Goal: Information Seeking & Learning: Learn about a topic

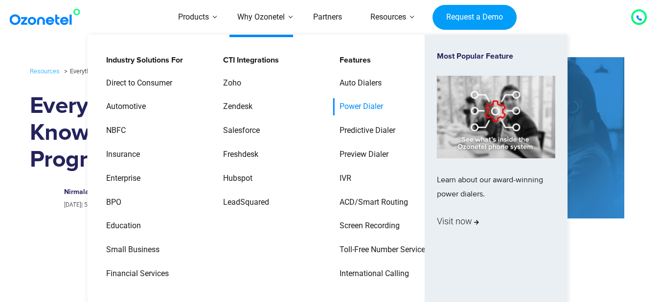
click at [349, 105] on link "Power Dialer" at bounding box center [358, 106] width 51 height 17
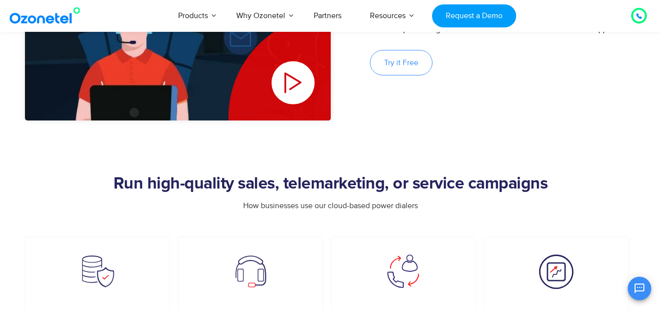
scroll to position [538, 0]
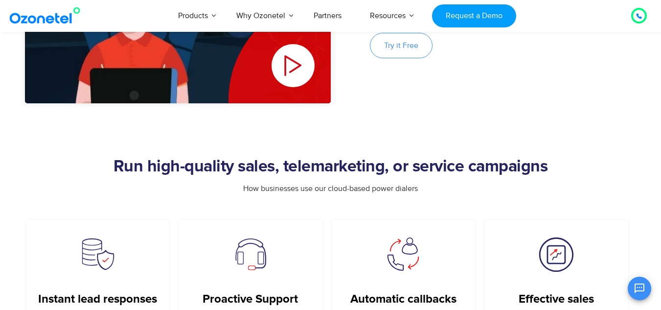
click at [201, 167] on h2 "Run high-quality sales, telemarketing, or service campaigns" at bounding box center [331, 167] width 612 height 20
click at [196, 176] on h2 "Run high-quality sales, telemarketing, or service campaigns" at bounding box center [331, 167] width 612 height 20
click at [347, 164] on h2 "Run high-quality sales, telemarketing, or service campaigns" at bounding box center [331, 167] width 612 height 20
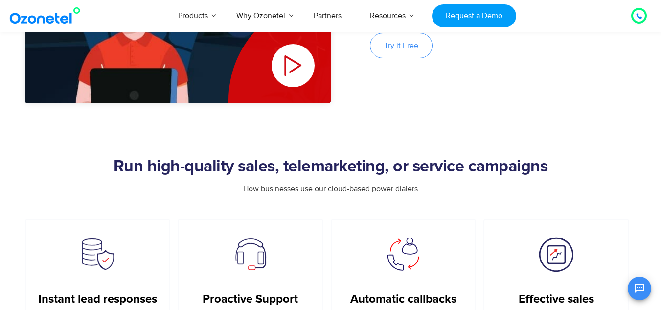
click at [429, 170] on h2 "Run high-quality sales, telemarketing, or service campaigns" at bounding box center [331, 167] width 612 height 20
click at [491, 168] on h2 "Run high-quality sales, telemarketing, or service campaigns" at bounding box center [331, 167] width 612 height 20
click at [485, 201] on div "How businesses use our cloud-based power dialers" at bounding box center [331, 201] width 612 height 36
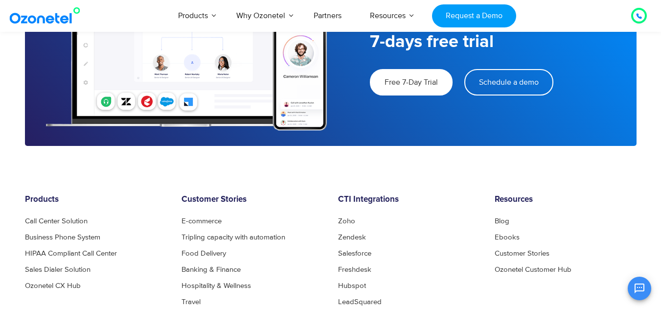
scroll to position [2985, 0]
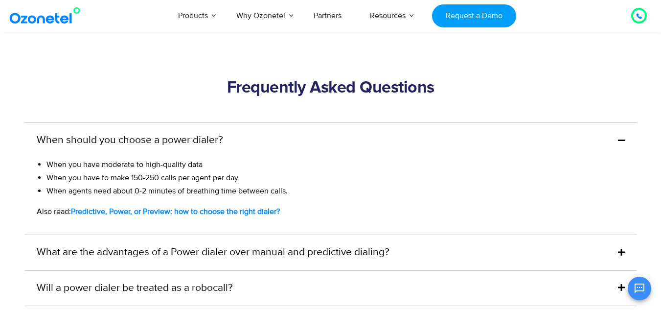
click at [234, 178] on span "When you have to make 150-250 calls per agent per day" at bounding box center [142, 178] width 192 height 10
click at [268, 179] on li "When you have to make 150-250 calls per agent per day" at bounding box center [330, 177] width 568 height 13
click at [168, 180] on span "When you have to make 150-250 calls per agent per day" at bounding box center [142, 178] width 192 height 10
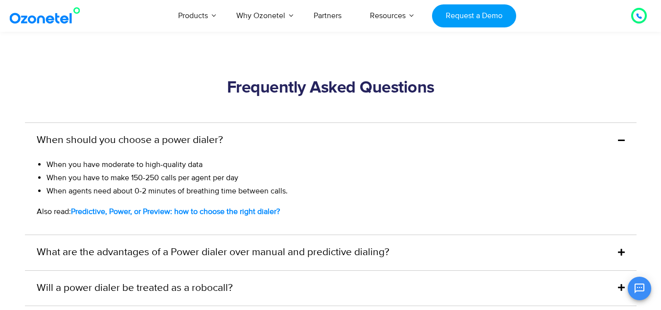
click at [200, 180] on span "When you have to make 150-250 calls per agent per day" at bounding box center [142, 178] width 192 height 10
click at [231, 179] on span "When you have to make 150-250 calls per agent per day" at bounding box center [142, 178] width 192 height 10
click at [287, 178] on li "When you have to make 150-250 calls per agent per day" at bounding box center [330, 177] width 568 height 13
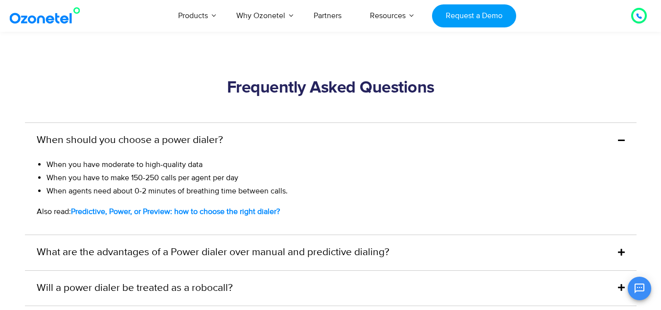
click at [204, 192] on span "When agents need about 0-2 minutes of breathing time between calls." at bounding box center [166, 191] width 241 height 10
click at [280, 192] on span "When agents need about 0-2 minutes of breathing time between calls." at bounding box center [166, 191] width 241 height 10
click at [312, 199] on div "When you have moderate to high-quality data When you have to make 150-250 calls…" at bounding box center [331, 196] width 612 height 77
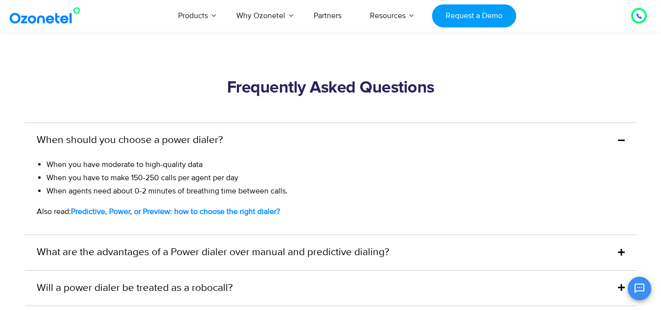
click at [278, 193] on span "When agents need about 0-2 minutes of breathing time between calls." at bounding box center [166, 191] width 241 height 10
click at [293, 198] on div "When you have moderate to high-quality data When you have to make 150-250 calls…" at bounding box center [331, 196] width 612 height 77
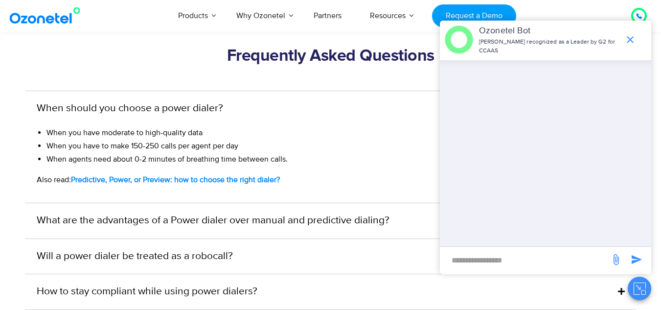
scroll to position [3034, 0]
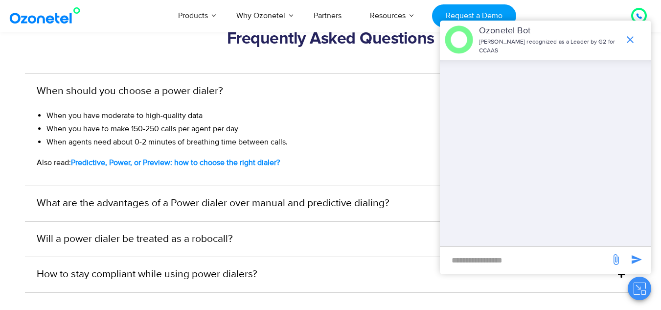
click at [227, 164] on b "Predictive, Power, or Preview: how to choose the right dialer?" at bounding box center [175, 163] width 209 height 10
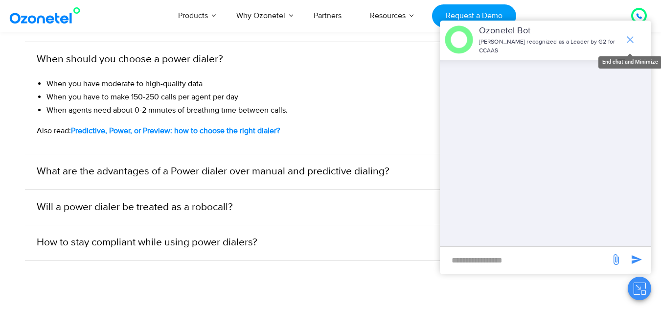
click at [626, 43] on icon "end chat or minimize" at bounding box center [630, 40] width 12 height 12
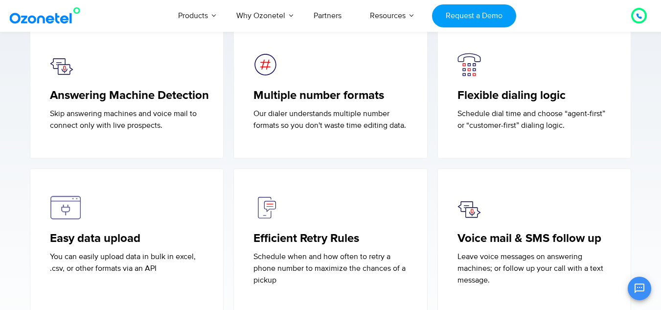
scroll to position [2349, 0]
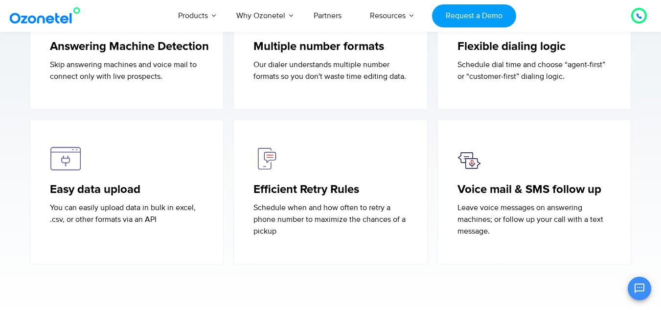
click at [180, 207] on p "You can easily upload data in bulk in excel, .csv, or other formats via an API" at bounding box center [127, 213] width 154 height 23
click at [182, 217] on p "You can easily upload data in bulk in excel, .csv, or other formats via an API" at bounding box center [127, 213] width 154 height 23
click at [152, 220] on p "You can easily upload data in bulk in excel, .csv, or other formats via an API" at bounding box center [127, 213] width 154 height 23
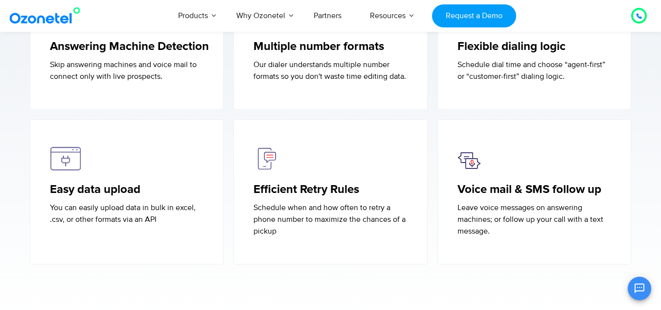
click at [187, 223] on p "You can easily upload data in bulk in excel, .csv, or other formats via an API" at bounding box center [127, 213] width 154 height 23
click at [315, 187] on link "Efficient Retry Rules" at bounding box center [306, 190] width 106 height 14
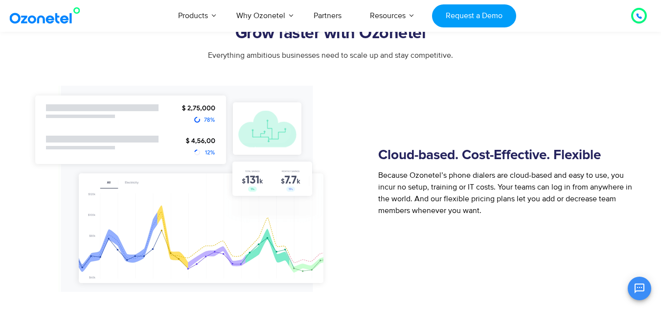
scroll to position [930, 0]
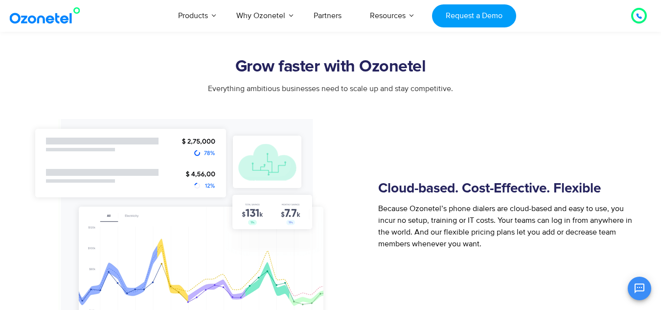
click at [508, 186] on h5 "Cloud-based. Cost-Effective. Flexible" at bounding box center [506, 189] width 257 height 14
click at [565, 191] on h5 "Cloud-based. Cost-Effective. Flexible" at bounding box center [506, 189] width 257 height 14
click at [392, 70] on h2 "Grow faster with Ozonetel" at bounding box center [331, 67] width 612 height 20
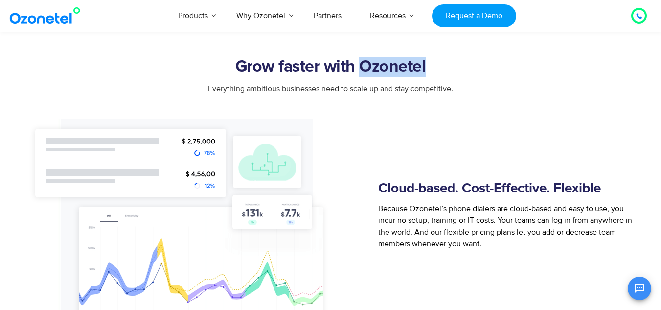
click at [392, 70] on h2 "Grow faster with Ozonetel" at bounding box center [331, 67] width 612 height 20
click at [442, 88] on span "Everything ambitious businesses need to scale up and stay competitive." at bounding box center [330, 89] width 245 height 10
click at [441, 103] on div "Everything ambitious businesses need to scale up and stay competitive." at bounding box center [331, 101] width 612 height 36
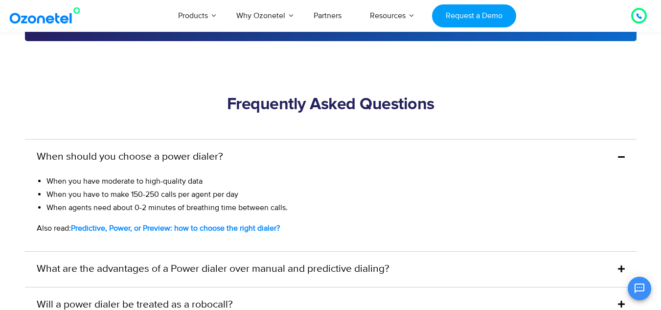
scroll to position [3083, 0]
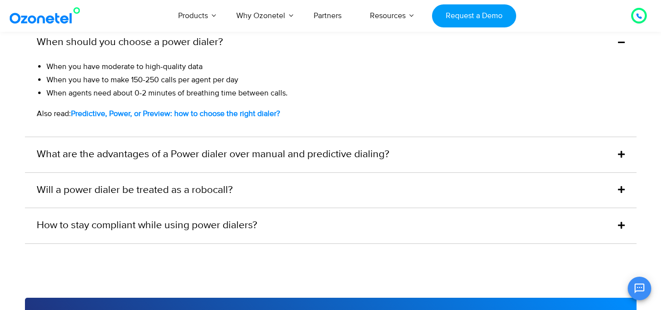
click at [623, 150] on icon at bounding box center [621, 154] width 7 height 8
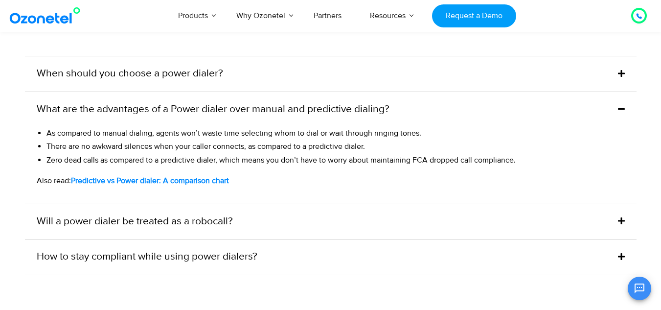
scroll to position [3034, 0]
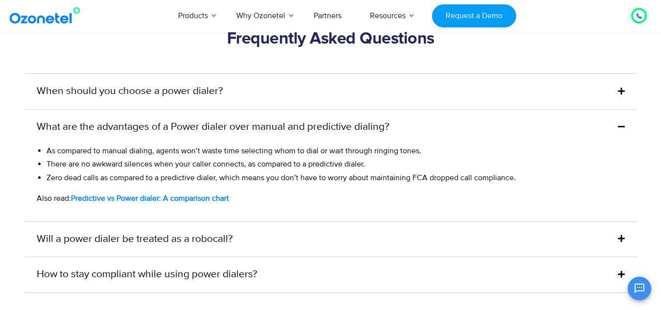
click at [330, 165] on span "There are no awkward silences when your caller connects, as compared to a predi…" at bounding box center [205, 164] width 319 height 10
click at [349, 164] on span "There are no awkward silences when your caller connects, as compared to a predi…" at bounding box center [205, 164] width 319 height 10
click at [388, 162] on li "There are no awkward silences when your caller connects, as compared to a predi…" at bounding box center [330, 164] width 568 height 13
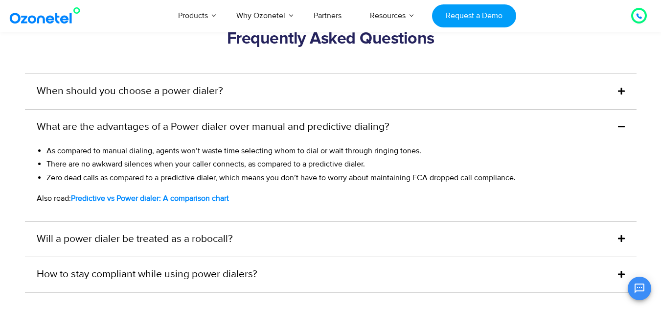
click at [136, 180] on span "Zero dead calls as compared to a predictive dialer, which means you don’t have …" at bounding box center [280, 178] width 469 height 10
click at [179, 179] on span "Zero dead calls as compared to a predictive dialer, which means you don’t have …" at bounding box center [280, 178] width 469 height 10
click at [502, 179] on span "Zero dead calls as compared to a predictive dialer, which means you don’t have …" at bounding box center [280, 178] width 469 height 10
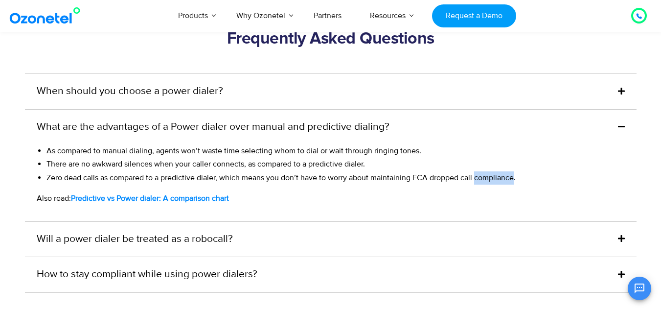
click at [502, 179] on span "Zero dead calls as compared to a predictive dialer, which means you don’t have …" at bounding box center [280, 178] width 469 height 10
click at [502, 192] on p "Also read: Predictive vs Power dialer: A comparison chart" at bounding box center [326, 198] width 578 height 12
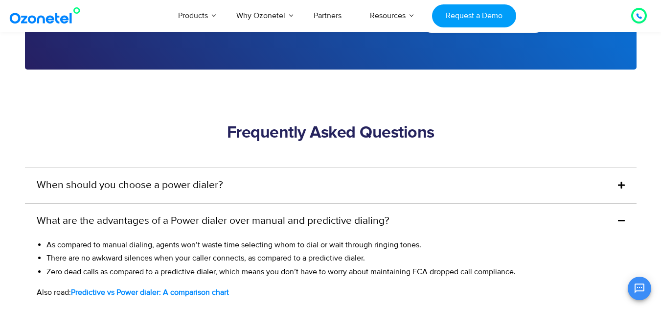
scroll to position [2936, 0]
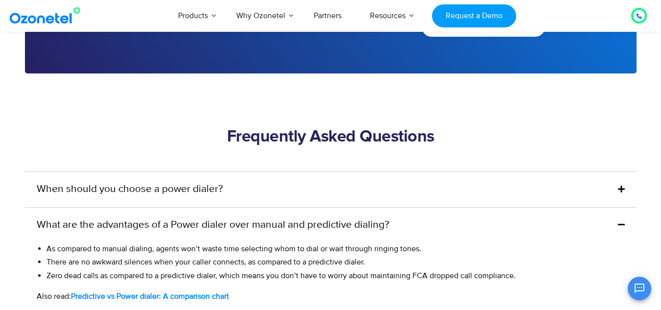
click at [328, 137] on h2 "Frequently Asked Questions" at bounding box center [331, 137] width 612 height 20
click at [402, 140] on h2 "Frequently Asked Questions" at bounding box center [331, 137] width 612 height 20
click at [449, 143] on h2 "Frequently Asked Questions" at bounding box center [331, 137] width 612 height 20
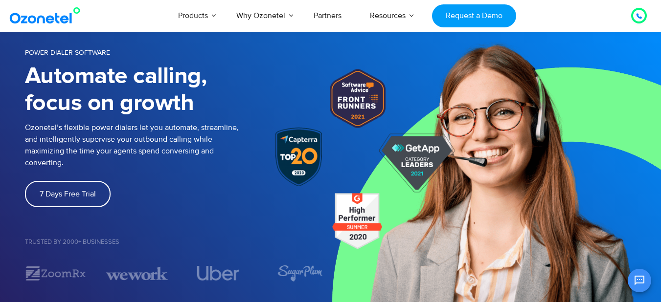
scroll to position [0, 0]
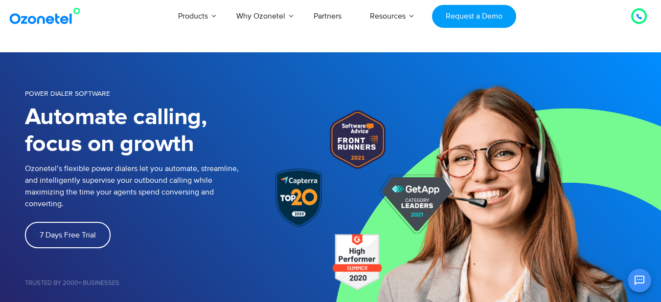
click at [65, 116] on h1 "Automate calling, focus on growth" at bounding box center [132, 131] width 214 height 54
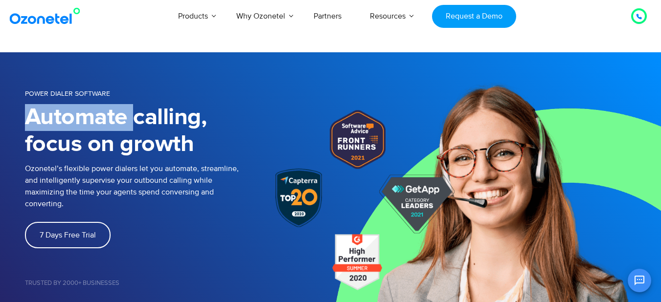
click at [65, 116] on h1 "Automate calling, focus on growth" at bounding box center [132, 131] width 214 height 54
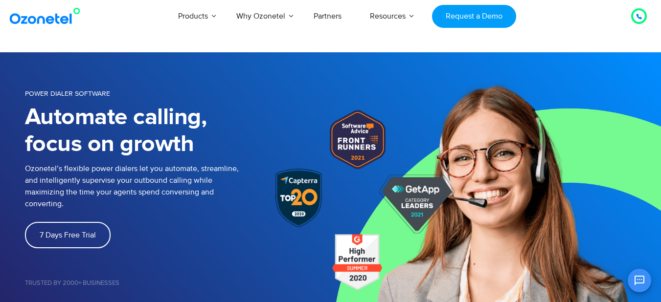
click at [181, 120] on h1 "Automate calling, focus on growth" at bounding box center [132, 131] width 214 height 54
click at [257, 100] on div "POWER DIALER SOFTWARE" at bounding box center [178, 95] width 306 height 14
click at [213, 165] on p "Ozonetel’s flexible power dialers let you automate, streamline, and intelligent…" at bounding box center [135, 186] width 220 height 47
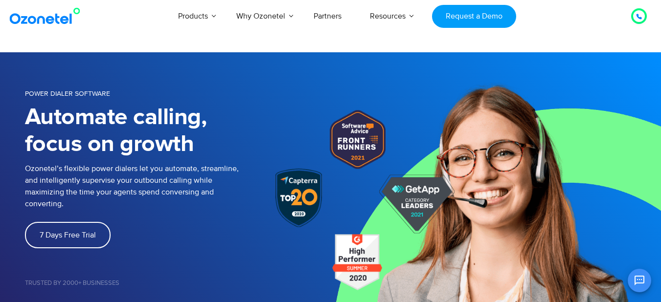
click at [247, 113] on div at bounding box center [357, 139] width 237 height 59
click at [176, 116] on h1 "Automate calling, focus on growth" at bounding box center [132, 131] width 214 height 54
click at [170, 138] on h1 "Automate calling, focus on growth" at bounding box center [132, 131] width 214 height 54
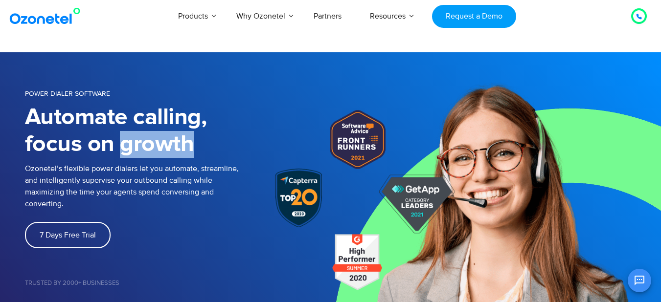
click at [170, 138] on h1 "Automate calling, focus on growth" at bounding box center [132, 131] width 214 height 54
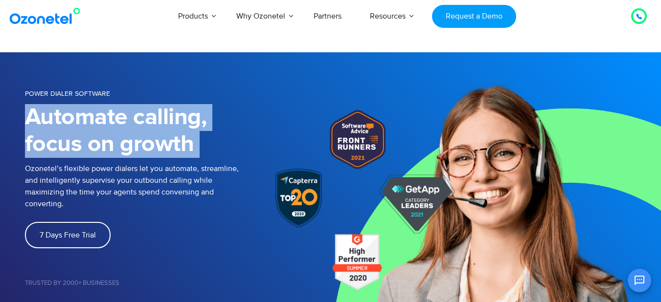
click at [170, 138] on h1 "Automate calling, focus on growth" at bounding box center [132, 131] width 214 height 54
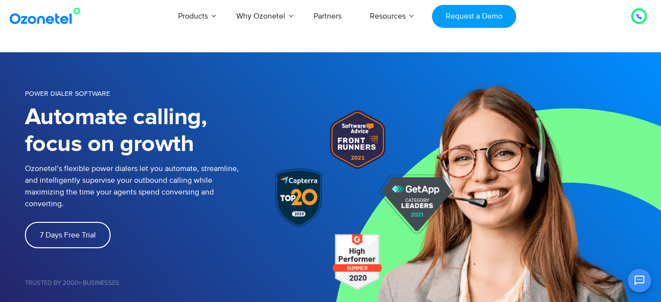
click at [193, 193] on p "Ozonetel’s flexible power dialers let you automate, streamline, and intelligent…" at bounding box center [135, 186] width 220 height 47
click at [211, 190] on p "Ozonetel’s flexible power dialers let you automate, streamline, and intelligent…" at bounding box center [135, 186] width 220 height 47
click at [229, 188] on p "Ozonetel’s flexible power dialers let you automate, streamline, and intelligent…" at bounding box center [135, 186] width 220 height 47
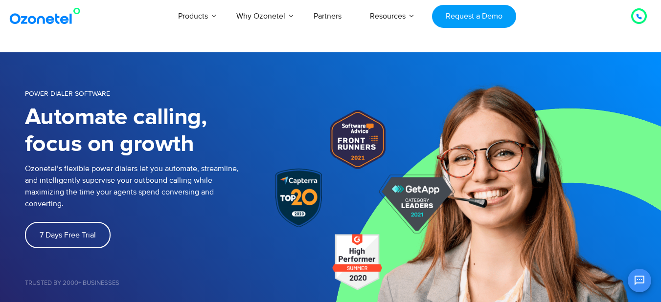
click at [223, 168] on p "Ozonetel’s flexible power dialers let you automate, streamline, and intelligent…" at bounding box center [135, 186] width 220 height 47
click at [248, 191] on div at bounding box center [298, 193] width 118 height 68
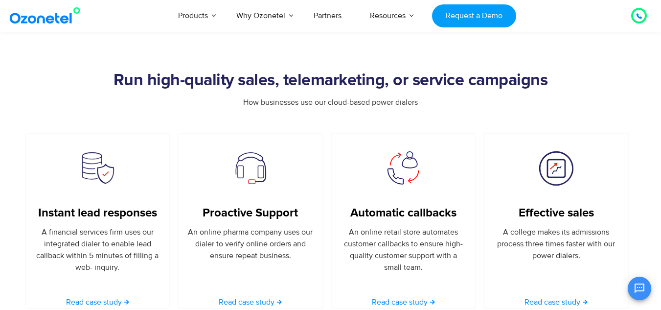
scroll to position [625, 0]
click at [332, 76] on h2 "Run high-quality sales, telemarketing, or service campaigns" at bounding box center [331, 80] width 612 height 20
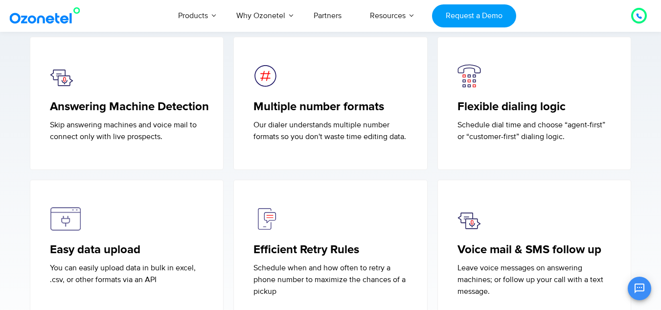
scroll to position [2272, 0]
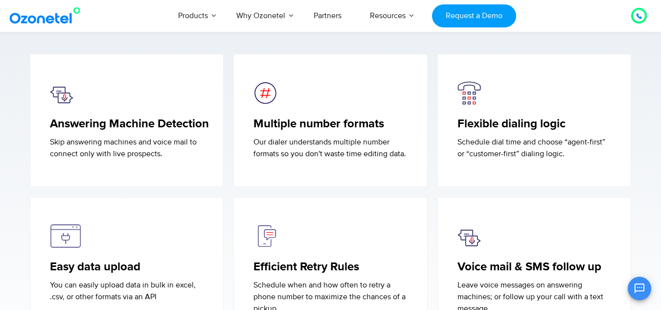
click at [472, 143] on p "Schedule dial time and choose “agent-first” or “customer-first” dialing logic." at bounding box center [535, 147] width 154 height 23
click at [544, 144] on p "Schedule dial time and choose “agent-first” or “customer-first” dialing logic." at bounding box center [535, 147] width 154 height 23
click at [598, 141] on p "Schedule dial time and choose “agent-first” or “customer-first” dialing logic." at bounding box center [535, 147] width 154 height 23
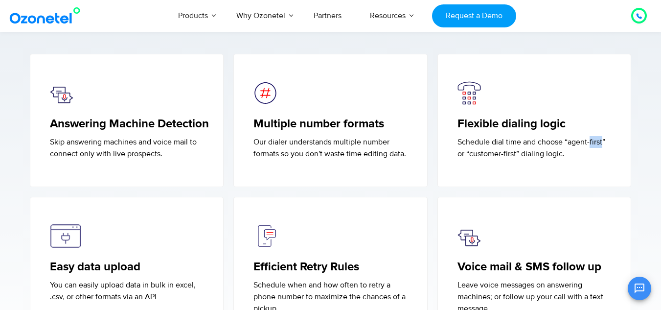
click at [598, 141] on p "Schedule dial time and choose “agent-first” or “customer-first” dialing logic." at bounding box center [535, 147] width 154 height 23
click at [551, 154] on p "Schedule dial time and choose “agent-first” or “customer-first” dialing logic." at bounding box center [535, 147] width 154 height 23
click at [562, 175] on div "Flexible dialing logic Schedule dial time and choose “agent-first” or “customer…" at bounding box center [534, 120] width 194 height 133
click at [533, 155] on p "Schedule dial time and choose “agent-first” or “customer-first” dialing logic." at bounding box center [535, 147] width 154 height 23
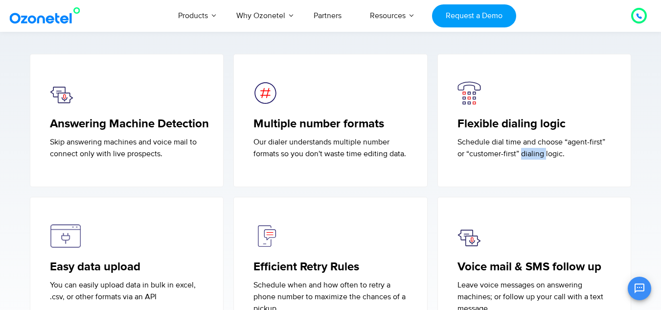
click at [533, 155] on p "Schedule dial time and choose “agent-first” or “customer-first” dialing logic." at bounding box center [535, 147] width 154 height 23
click at [556, 155] on p "Schedule dial time and choose “agent-first” or “customer-first” dialing logic." at bounding box center [535, 147] width 154 height 23
click at [551, 177] on div "Flexible dialing logic Schedule dial time and choose “agent-first” or “customer…" at bounding box center [534, 120] width 194 height 133
click at [537, 154] on p "Schedule dial time and choose “agent-first” or “customer-first” dialing logic." at bounding box center [535, 147] width 154 height 23
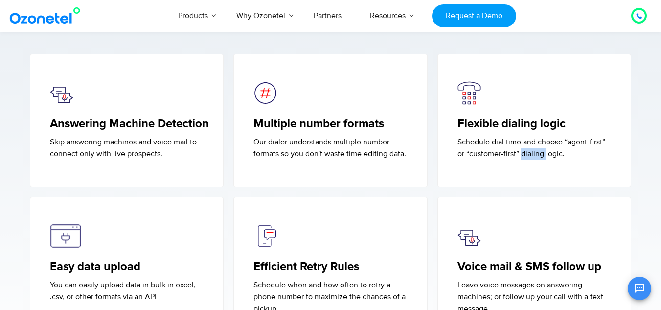
click at [537, 154] on p "Schedule dial time and choose “agent-first” or “customer-first” dialing logic." at bounding box center [535, 147] width 154 height 23
click at [553, 154] on p "Schedule dial time and choose “agent-first” or “customer-first” dialing logic." at bounding box center [535, 147] width 154 height 23
click at [553, 150] on p "Schedule dial time and choose “agent-first” or “customer-first” dialing logic." at bounding box center [535, 147] width 154 height 23
click at [402, 156] on p "Our dialer understands multiple number formats so you don't waste time editing …" at bounding box center [330, 147] width 154 height 23
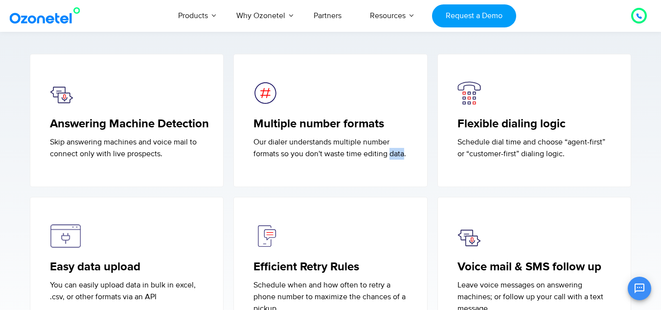
click at [402, 156] on p "Our dialer understands multiple number formats so you don't waste time editing …" at bounding box center [330, 147] width 154 height 23
click at [401, 169] on div "Multiple number formats Our dialer understands multiple number formats so you d…" at bounding box center [330, 120] width 194 height 133
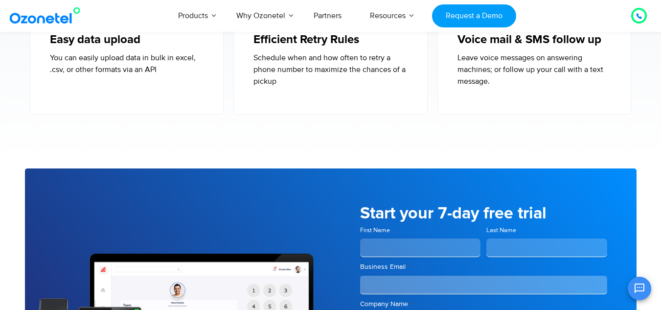
scroll to position [2565, 0]
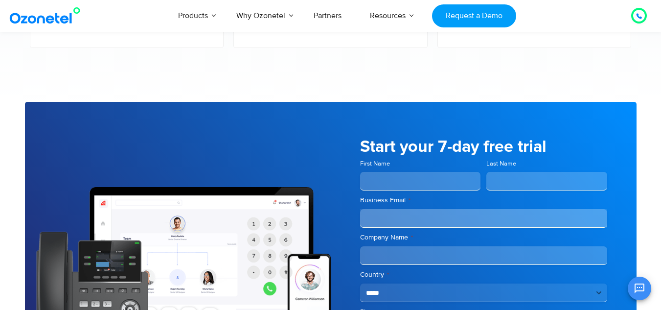
click at [441, 176] on input "First Name" at bounding box center [420, 181] width 121 height 19
click at [515, 182] on input "Last Name" at bounding box center [546, 181] width 121 height 19
click at [530, 146] on h5 "Start your 7-day free trial" at bounding box center [483, 146] width 247 height 17
click at [571, 146] on h5 "Start your 7-day free trial" at bounding box center [483, 146] width 247 height 17
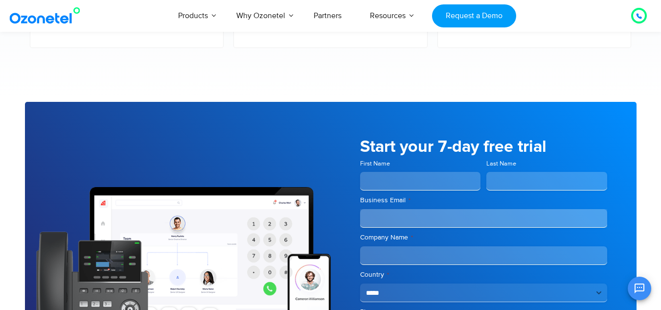
click at [504, 161] on label "Last Name" at bounding box center [546, 163] width 121 height 9
click at [504, 172] on input "Last Name" at bounding box center [546, 181] width 121 height 19
click at [504, 161] on label "Last Name" at bounding box center [546, 163] width 121 height 9
click at [504, 172] on input "Last Name" at bounding box center [546, 181] width 121 height 19
click at [544, 162] on label "Last Name" at bounding box center [546, 163] width 121 height 9
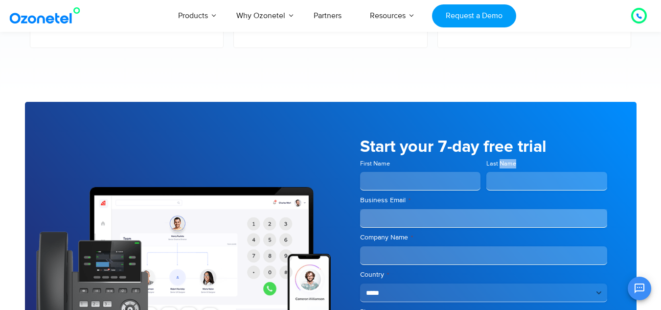
click at [544, 172] on input "Last Name" at bounding box center [546, 181] width 121 height 19
click at [454, 185] on input "First Name" at bounding box center [420, 181] width 121 height 19
click at [539, 201] on label "Business Email *" at bounding box center [483, 200] width 247 height 10
click at [539, 209] on input "Business Email *" at bounding box center [483, 218] width 247 height 19
click at [529, 212] on input "Business Email *" at bounding box center [483, 218] width 247 height 19
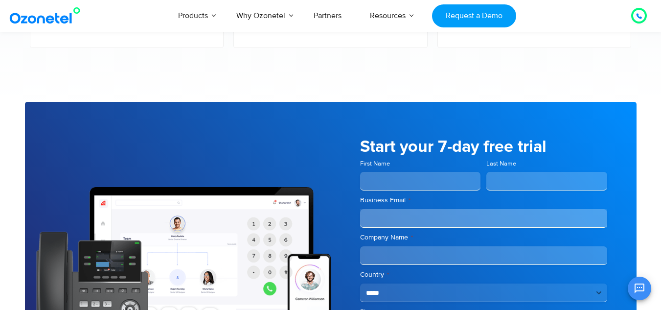
click at [557, 193] on div "**********" at bounding box center [483, 275] width 247 height 203
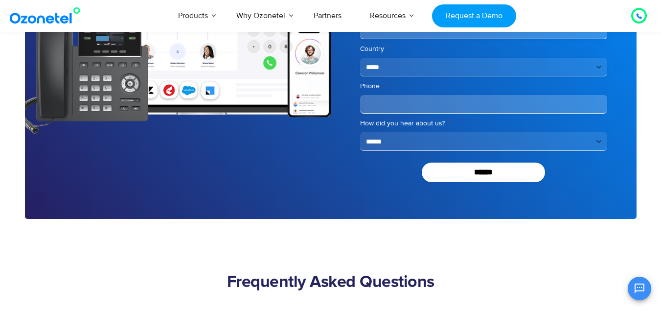
scroll to position [2810, 0]
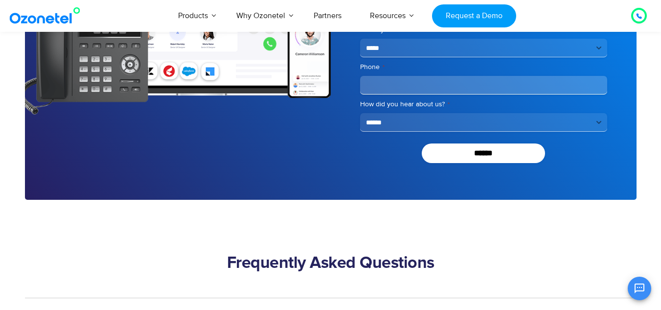
click at [517, 46] on select "**********" at bounding box center [483, 48] width 247 height 19
click at [411, 125] on select "**********" at bounding box center [483, 122] width 247 height 19
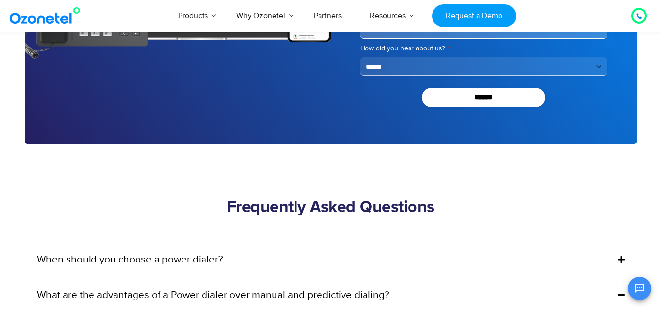
scroll to position [2908, 0]
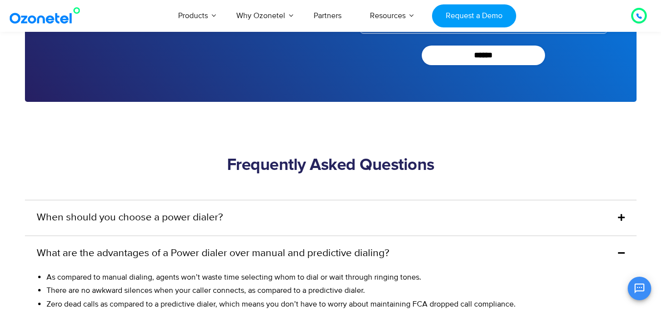
click at [395, 160] on h2 "Frequently Asked Questions" at bounding box center [331, 166] width 612 height 20
click at [454, 163] on h2 "Frequently Asked Questions" at bounding box center [331, 166] width 612 height 20
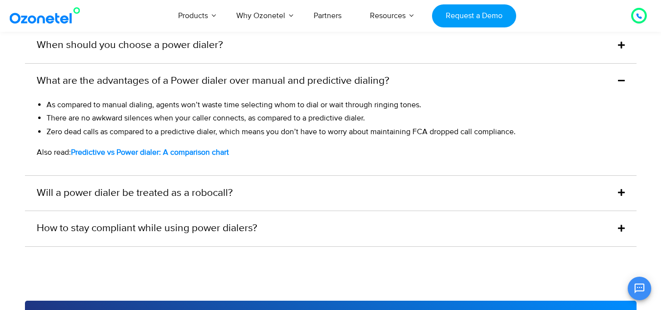
scroll to position [3103, 0]
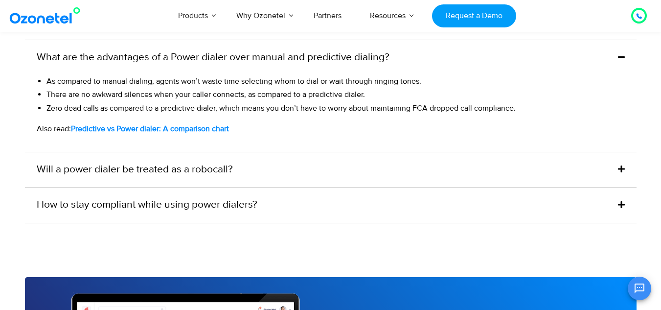
click at [622, 165] on icon at bounding box center [621, 169] width 7 height 8
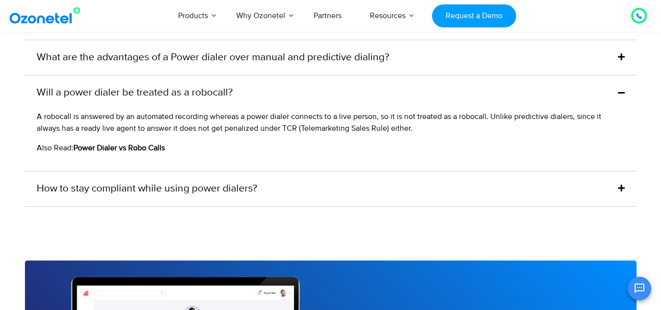
click at [92, 129] on span "A robocall is answered by an automated recording whereas a power dialer connect…" at bounding box center [319, 123] width 565 height 22
click at [379, 129] on span "A robocall is answered by an automated recording whereas a power dialer connect…" at bounding box center [319, 123] width 565 height 22
click at [404, 130] on span "A robocall is answered by an automated recording whereas a power dialer connect…" at bounding box center [319, 123] width 565 height 22
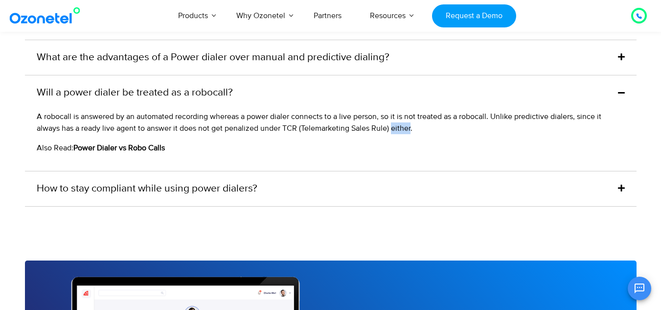
click at [404, 130] on span "A robocall is answered by an automated recording whereas a power dialer connect…" at bounding box center [319, 123] width 565 height 22
click at [406, 137] on div "A robocall is answered by an automated recording whereas a power dialer connect…" at bounding box center [331, 141] width 612 height 60
click at [144, 188] on link "How to stay compliant while using power dialers?" at bounding box center [147, 189] width 221 height 16
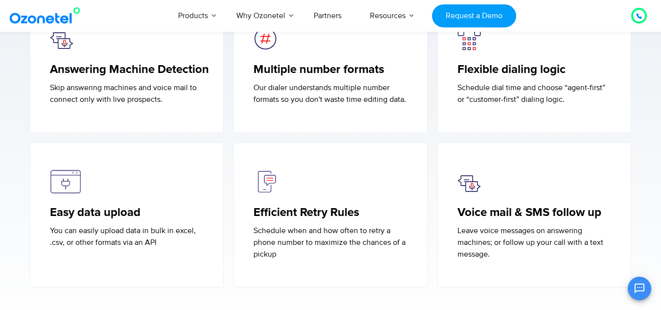
scroll to position [2309, 0]
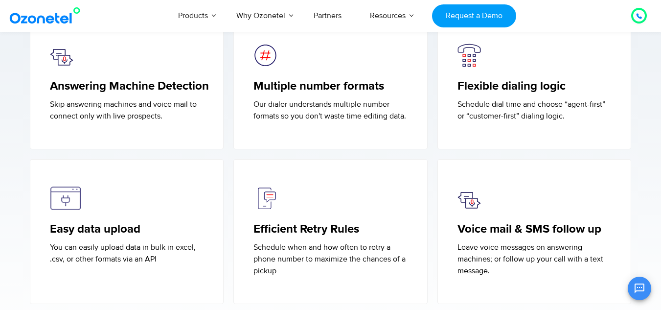
click at [403, 259] on p "Schedule when and how often to retry a phone number to maximize the chances of …" at bounding box center [330, 258] width 154 height 35
click at [427, 259] on div "Efficient Retry Rules Schedule when and how often to retry a phone number to ma…" at bounding box center [330, 231] width 194 height 145
click at [534, 227] on link "Voice mail & SMS follow up" at bounding box center [530, 229] width 144 height 14
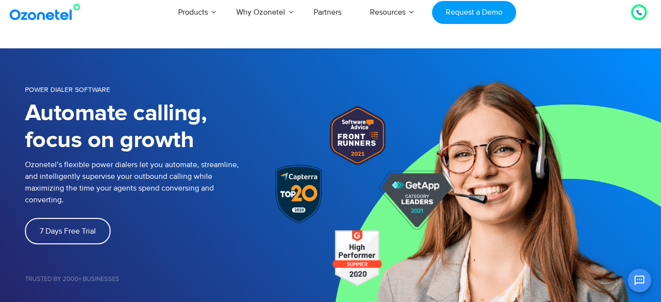
scroll to position [0, 0]
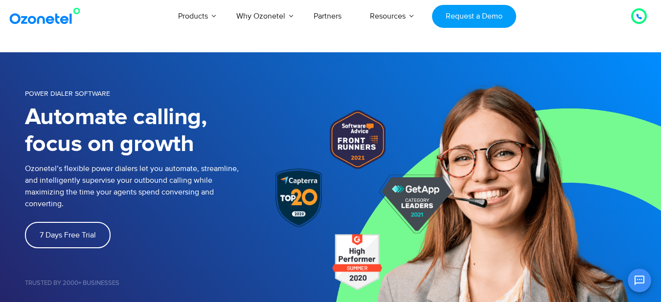
click at [162, 117] on h1 "Automate calling, focus on growth" at bounding box center [132, 131] width 214 height 54
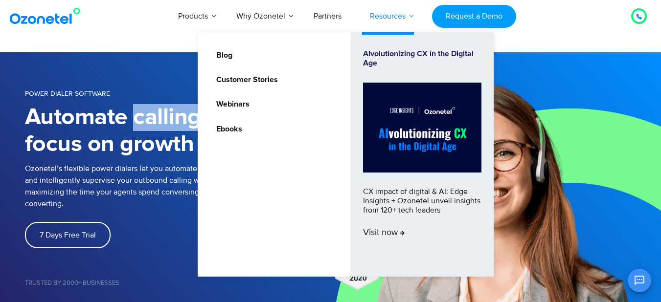
click at [394, 21] on link "Resources" at bounding box center [388, 16] width 64 height 32
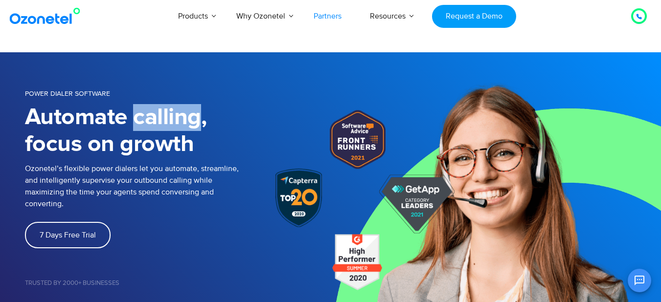
click at [323, 17] on link "Partners" at bounding box center [327, 16] width 56 height 32
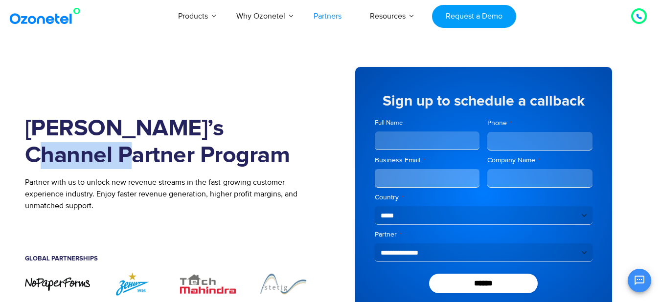
click at [261, 130] on h1 "Join Ozonetel’s Channel Partner Program" at bounding box center [170, 142] width 291 height 54
click at [289, 130] on h1 "Join Ozonetel’s Channel Partner Program" at bounding box center [170, 142] width 291 height 54
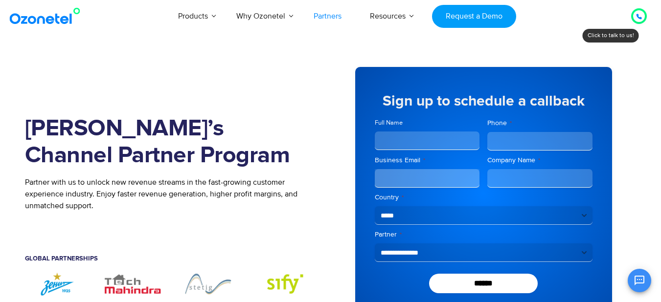
scroll to position [49, 0]
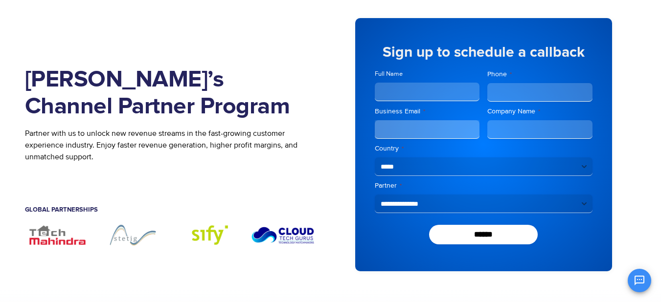
click at [269, 132] on p "Partner with us to unlock new revenue streams in the fast-growing customer expe…" at bounding box center [170, 145] width 291 height 35
click at [145, 145] on p "Partner with us to unlock new revenue streams in the fast-growing customer expe…" at bounding box center [170, 145] width 291 height 35
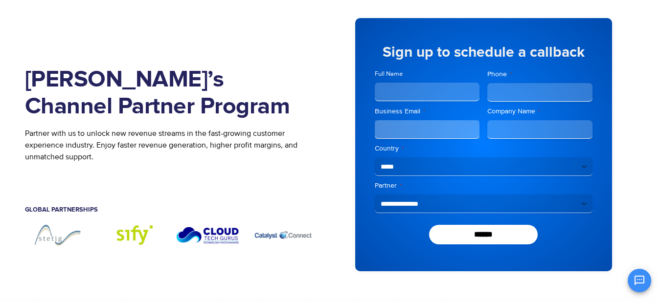
click at [241, 146] on p "Partner with us to unlock new revenue streams in the fast-growing customer expe…" at bounding box center [170, 145] width 291 height 35
click at [288, 146] on p "Partner with us to unlock new revenue streams in the fast-growing customer expe…" at bounding box center [170, 145] width 291 height 35
click at [225, 159] on p "Partner with us to unlock new revenue streams in the fast-growing customer expe…" at bounding box center [170, 145] width 291 height 35
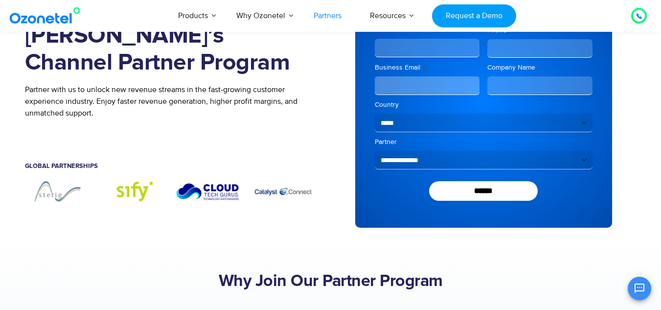
scroll to position [147, 0]
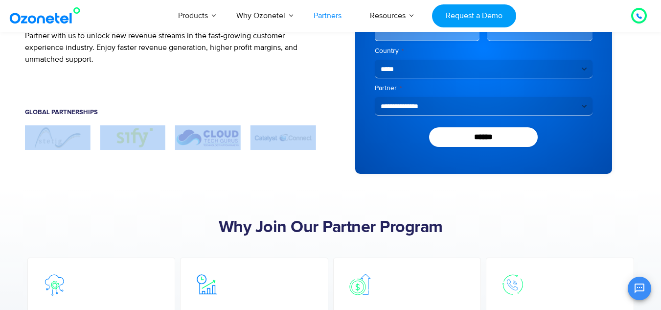
drag, startPoint x: 92, startPoint y: 139, endPoint x: 290, endPoint y: 149, distance: 197.9
click at [290, 149] on div "Image Carousel" at bounding box center [170, 137] width 291 height 24
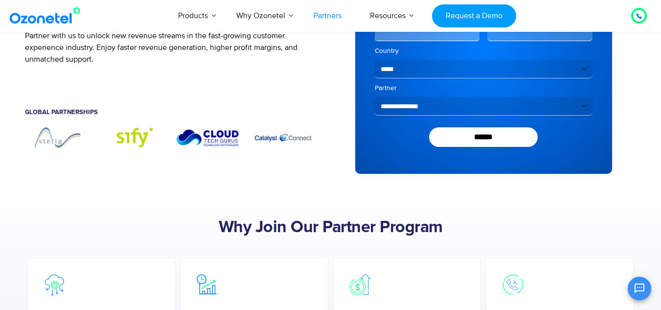
click at [295, 167] on div "Join Ozonetel’s Channel Partner Program Partner with us to unlock new revenue s…" at bounding box center [178, 47] width 306 height 283
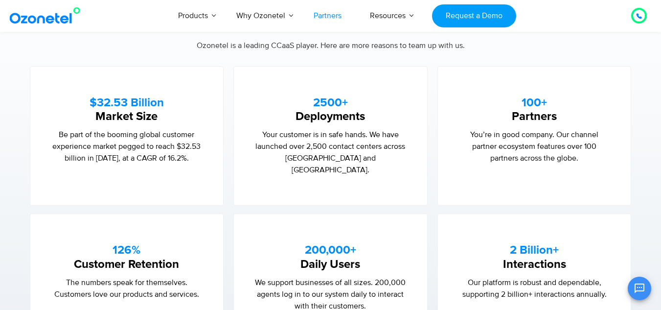
scroll to position [636, 0]
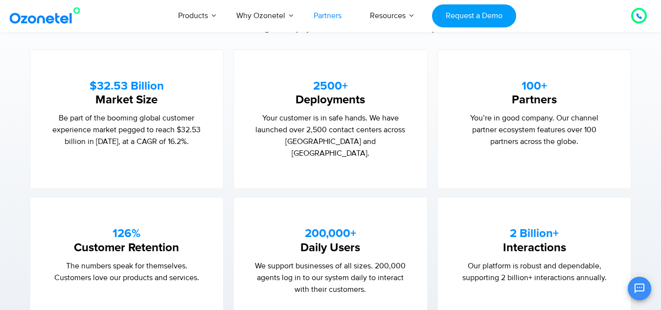
click at [146, 115] on p "Be part of the booming global customer experience market pegged to reach $32.53…" at bounding box center [127, 129] width 154 height 35
click at [178, 115] on p "Be part of the booming global customer experience market pegged to reach $32.53…" at bounding box center [127, 129] width 154 height 35
click at [159, 154] on div "$32.53 Billion Market Size Be part of the booming global customer experience ma…" at bounding box center [127, 119] width 194 height 140
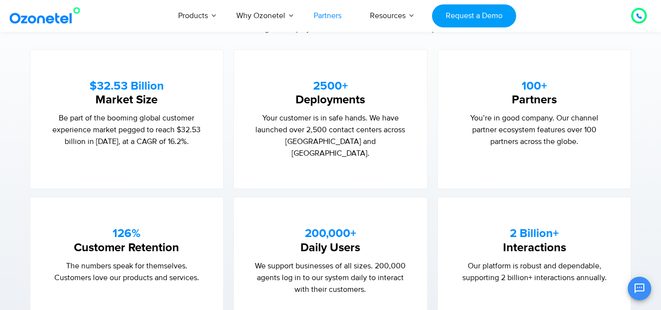
click at [147, 139] on p "Be part of the booming global customer experience market pegged to reach $32.53…" at bounding box center [127, 129] width 154 height 35
click at [153, 160] on div "$32.53 Billion Market Size Be part of the booming global customer experience ma…" at bounding box center [127, 119] width 194 height 140
click at [179, 138] on p "Be part of the booming global customer experience market pegged to reach $32.53…" at bounding box center [127, 129] width 154 height 35
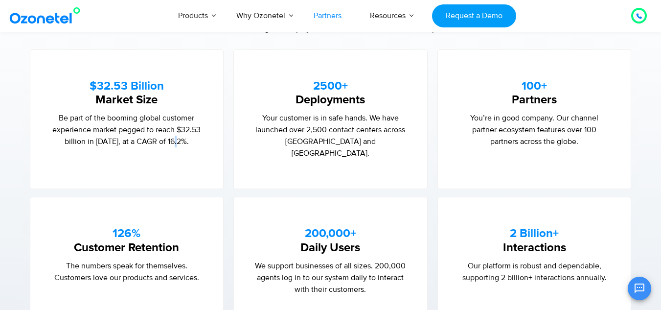
click at [178, 157] on div "$32.53 Billion Market Size Be part of the booming global customer experience ma…" at bounding box center [127, 119] width 194 height 140
click at [388, 118] on p "Your customer is in safe hands. We have launched over 2,500 contact centers acr…" at bounding box center [330, 135] width 154 height 47
click at [386, 139] on p "Your customer is in safe hands. We have launched over 2,500 contact centers acr…" at bounding box center [330, 135] width 154 height 47
click at [357, 128] on p "Your customer is in safe hands. We have launched over 2,500 contact centers acr…" at bounding box center [330, 135] width 154 height 47
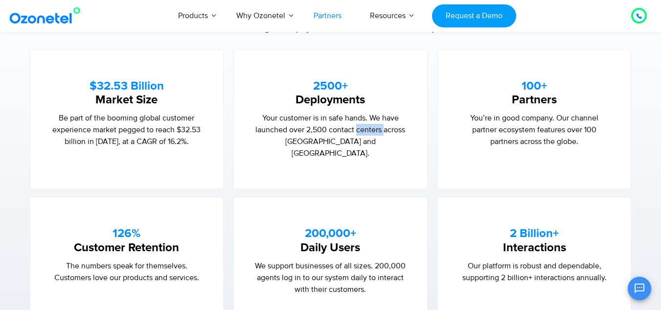
click at [357, 128] on p "Your customer is in safe hands. We have launched over 2,500 contact centers acr…" at bounding box center [330, 135] width 154 height 47
click at [392, 128] on p "Your customer is in safe hands. We have launched over 2,500 contact centers acr…" at bounding box center [330, 135] width 154 height 47
click at [393, 160] on div "2500+ Deployments Your customer is in safe hands. We have launched over 2,500 c…" at bounding box center [330, 119] width 194 height 140
click at [368, 142] on p "Your customer is in safe hands. We have launched over 2,500 contact centers acr…" at bounding box center [330, 135] width 154 height 47
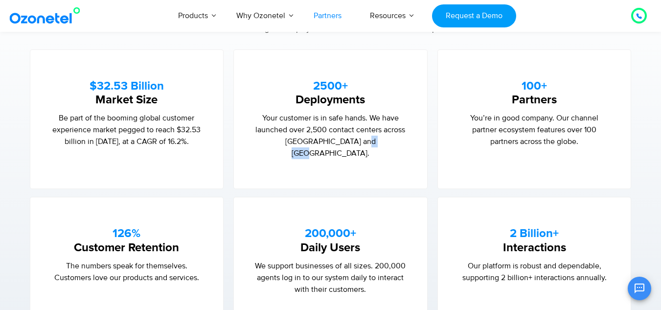
click at [368, 142] on p "Your customer is in safe hands. We have launched over 2,500 contact centers acr…" at bounding box center [330, 135] width 154 height 47
click at [373, 154] on div "2500+ Deployments Your customer is in safe hands. We have launched over 2,500 c…" at bounding box center [330, 119] width 194 height 140
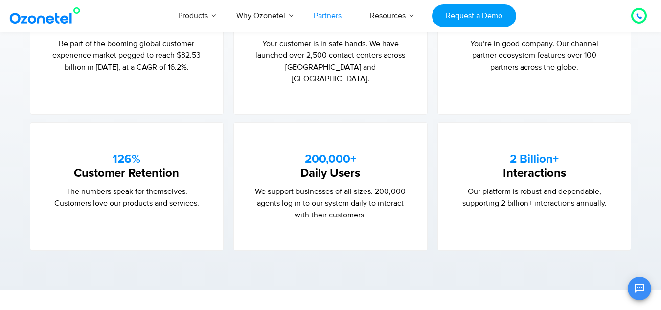
scroll to position [734, 0]
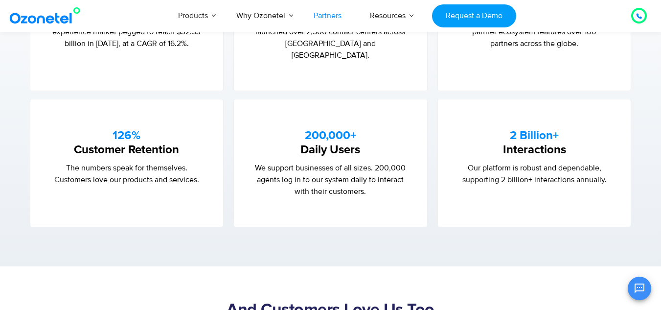
click at [331, 130] on strong "200,000+" at bounding box center [330, 136] width 51 height 12
click at [314, 132] on h5 "200,000+ Daily Users" at bounding box center [330, 143] width 154 height 28
click at [340, 133] on h5 "200,000+ Daily Users" at bounding box center [330, 143] width 154 height 28
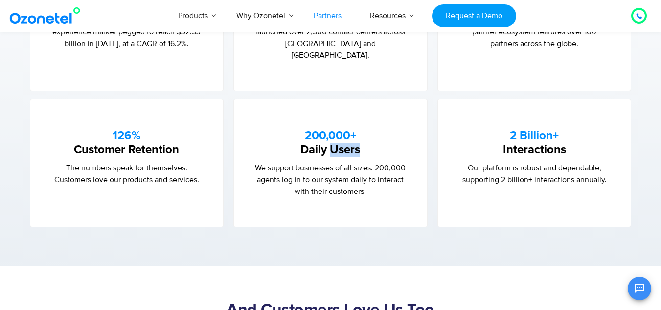
click at [340, 133] on h5 "200,000+ Daily Users" at bounding box center [330, 143] width 154 height 28
click at [390, 133] on h5 "200,000+ Daily Users" at bounding box center [330, 143] width 154 height 28
click at [335, 164] on p "We support businesses of all sizes. 200,000 agents log in to our system daily t…" at bounding box center [330, 179] width 154 height 35
click at [397, 165] on p "We support businesses of all sizes. 200,000 agents log in to our system daily t…" at bounding box center [330, 179] width 154 height 35
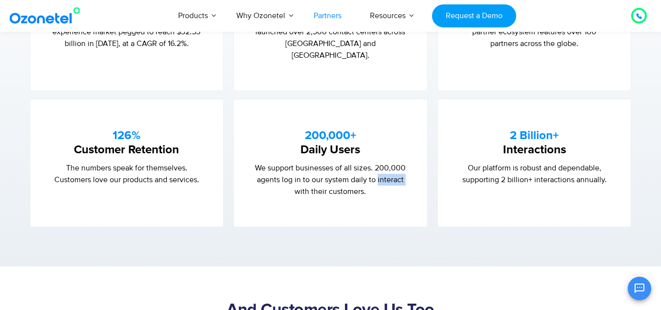
click at [397, 165] on p "We support businesses of all sizes. 200,000 agents log in to our system daily t…" at bounding box center [330, 179] width 154 height 35
click at [341, 181] on p "We support businesses of all sizes. 200,000 agents log in to our system daily t…" at bounding box center [330, 179] width 154 height 35
click at [314, 180] on p "We support businesses of all sizes. 200,000 agents log in to our system daily t…" at bounding box center [330, 179] width 154 height 35
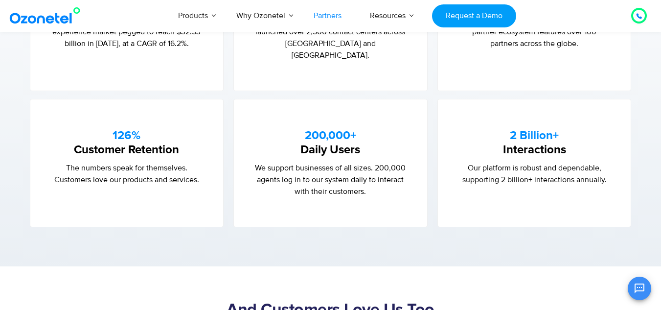
click at [304, 178] on p "We support businesses of all sizes. 200,000 agents log in to our system daily t…" at bounding box center [330, 179] width 154 height 35
click at [296, 195] on div "200,000+ Daily Users We support businesses of all sizes. 200,000 agents log in …" at bounding box center [330, 163] width 194 height 128
click at [129, 130] on strong "126%" at bounding box center [127, 136] width 28 height 12
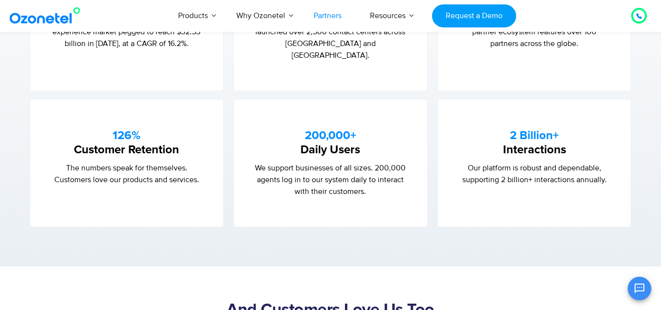
click at [139, 138] on h5 "126% Customer Retention" at bounding box center [127, 143] width 154 height 28
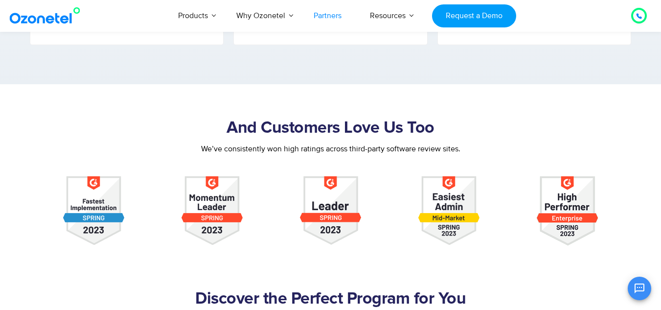
scroll to position [930, 0]
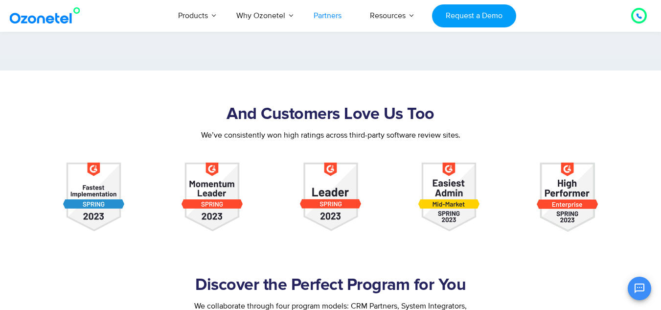
click at [374, 129] on div "We’ve consistently won high ratings across third-party software review sites." at bounding box center [331, 135] width 592 height 12
click at [452, 129] on div "We’ve consistently won high ratings across third-party software review sites." at bounding box center [331, 135] width 592 height 12
click at [489, 129] on div "We’ve consistently won high ratings across third-party software review sites." at bounding box center [331, 135] width 592 height 12
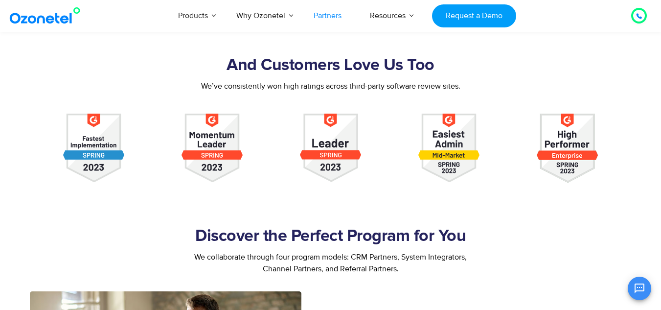
scroll to position [1028, 0]
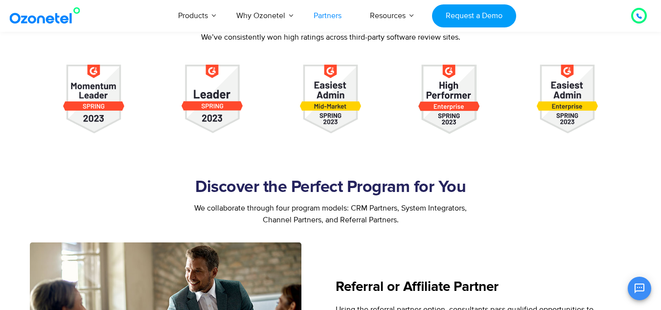
click at [304, 202] on div "We collaborate through four program models: CRM Partners, System Integrators, C…" at bounding box center [331, 213] width 592 height 23
click at [384, 202] on div "We collaborate through four program models: CRM Partners, System Integrators, C…" at bounding box center [331, 213] width 592 height 23
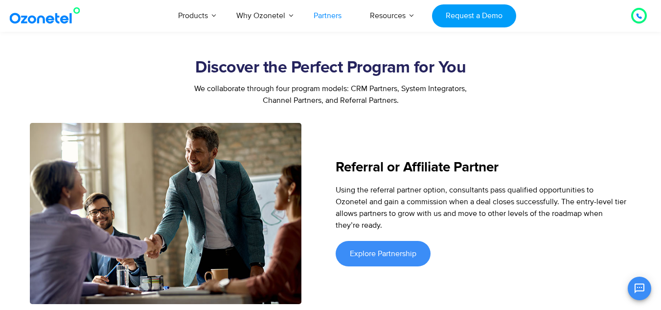
scroll to position [1174, 0]
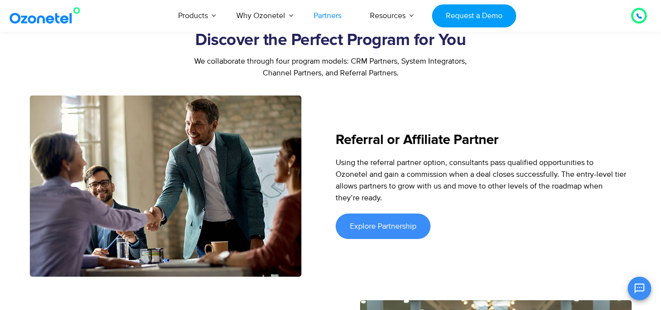
click at [433, 133] on h5 "Referral or Affiliate Partner" at bounding box center [481, 140] width 291 height 14
click at [464, 172] on div "Using the referral partner option, consultants pass qualified opportunities to …" at bounding box center [481, 180] width 291 height 47
click at [540, 160] on div "Using the referral partner option, consultants pass qualified opportunities to …" at bounding box center [481, 180] width 291 height 47
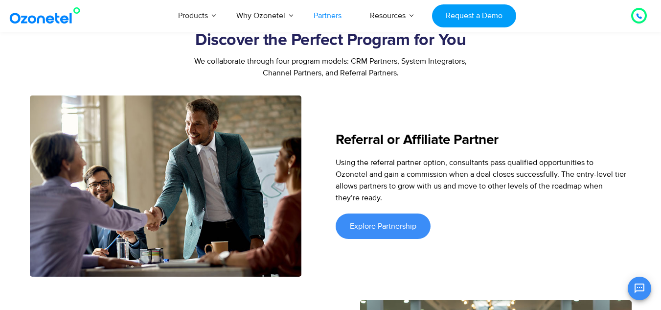
click at [556, 193] on div "Referral or Affiliate Partner Using the referral partner option, consultants pa…" at bounding box center [481, 185] width 301 height 181
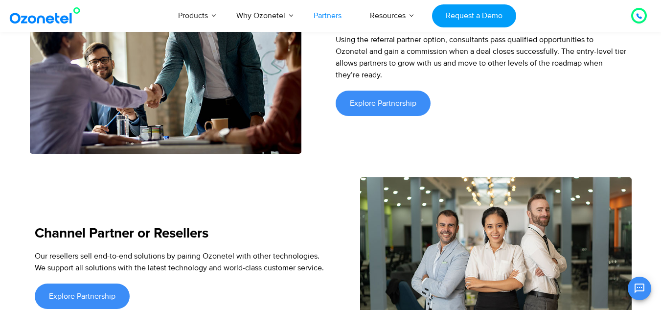
scroll to position [1321, 0]
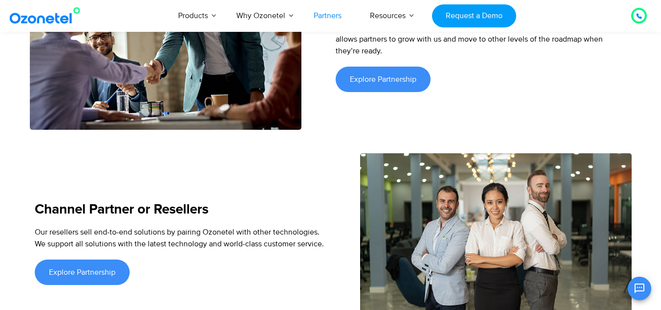
click at [174, 203] on h5 "Channel Partner or Resellers" at bounding box center [180, 210] width 291 height 14
click at [253, 244] on div "Channel Partner or Resellers Our resellers sell end-to-end solutions by pairing…" at bounding box center [180, 243] width 301 height 181
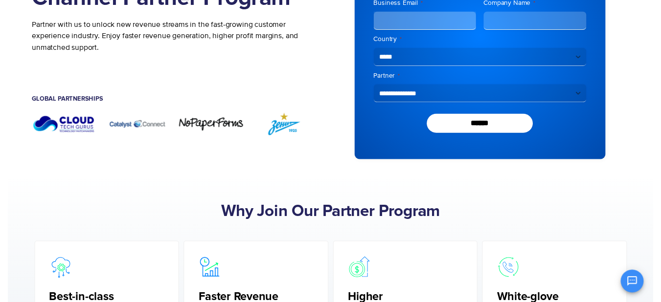
scroll to position [0, 0]
